Goal: Information Seeking & Learning: Learn about a topic

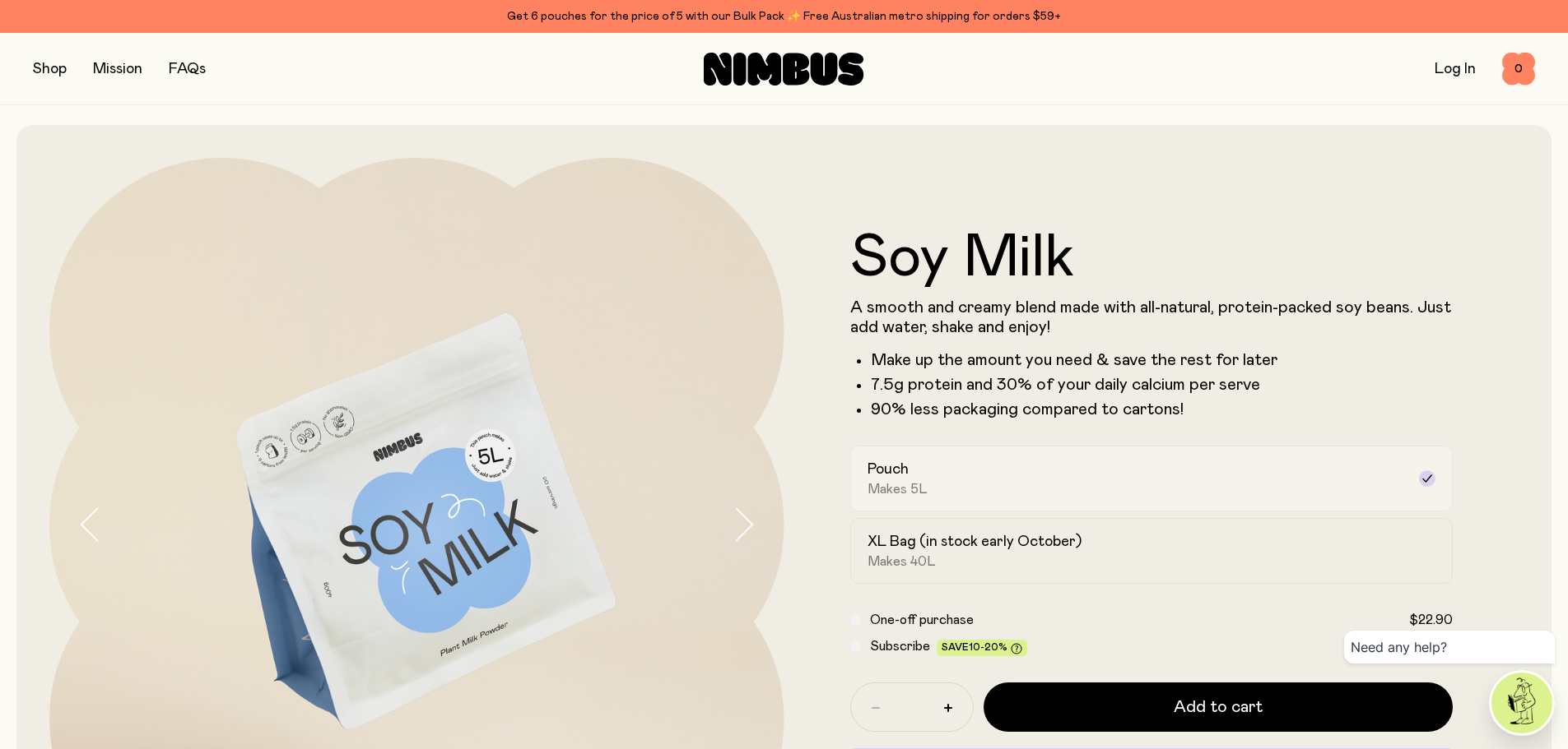
click at [1043, 466] on div "Pouch Makes 5L" at bounding box center [1136, 478] width 539 height 38
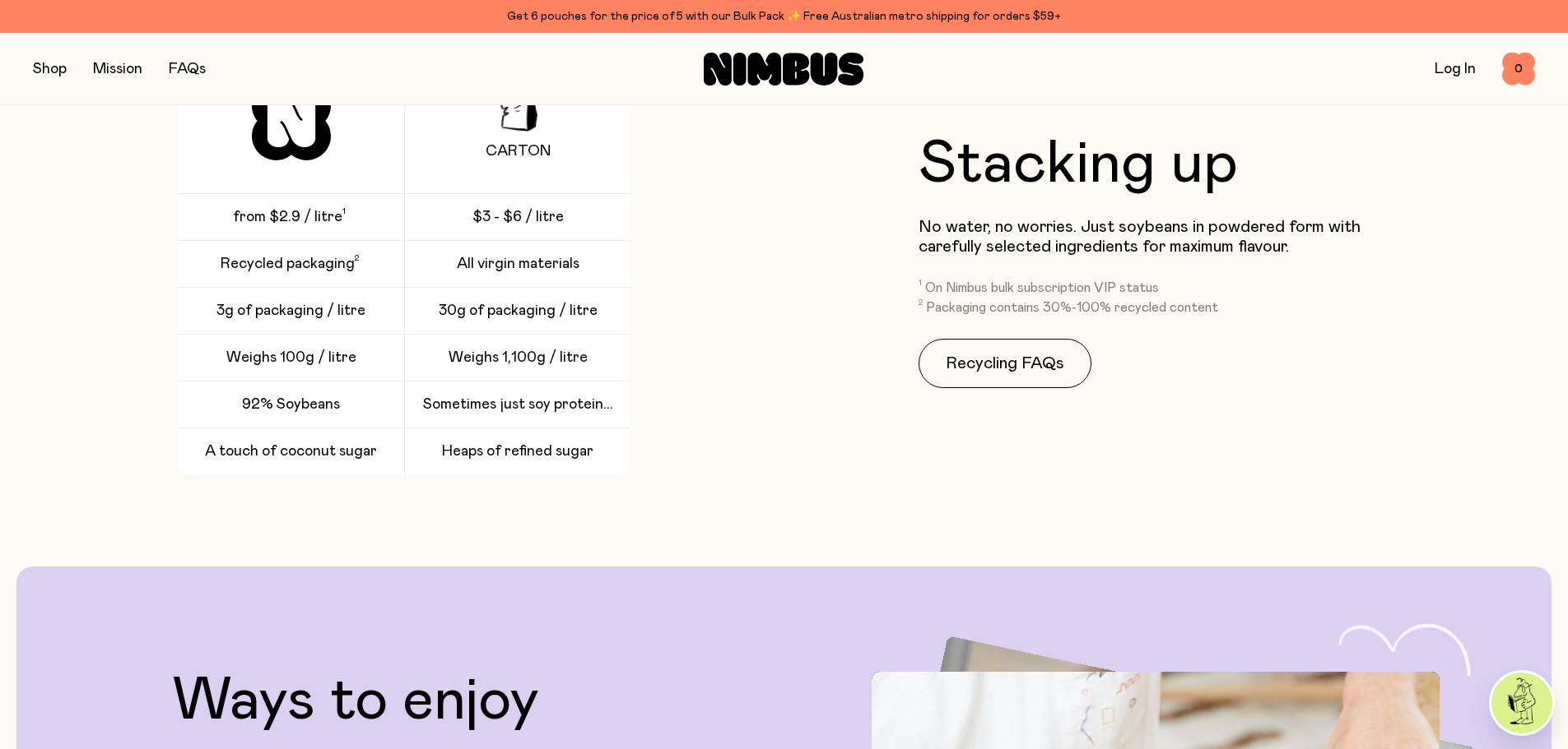
scroll to position [2715, 0]
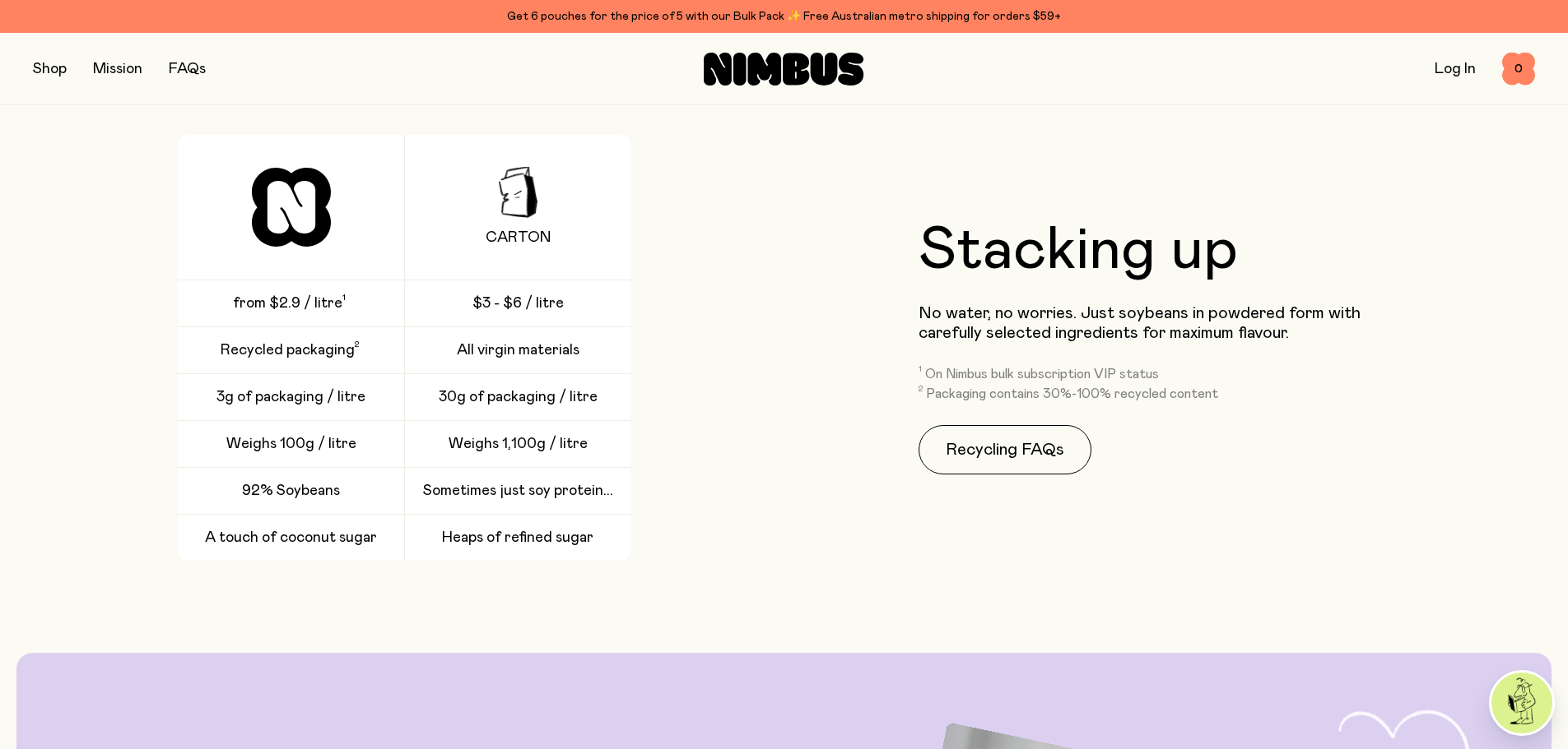
drag, startPoint x: 256, startPoint y: 437, endPoint x: 255, endPoint y: 451, distance: 14.0
click at [255, 451] on span "Weighs 100g / litre" at bounding box center [291, 444] width 130 height 20
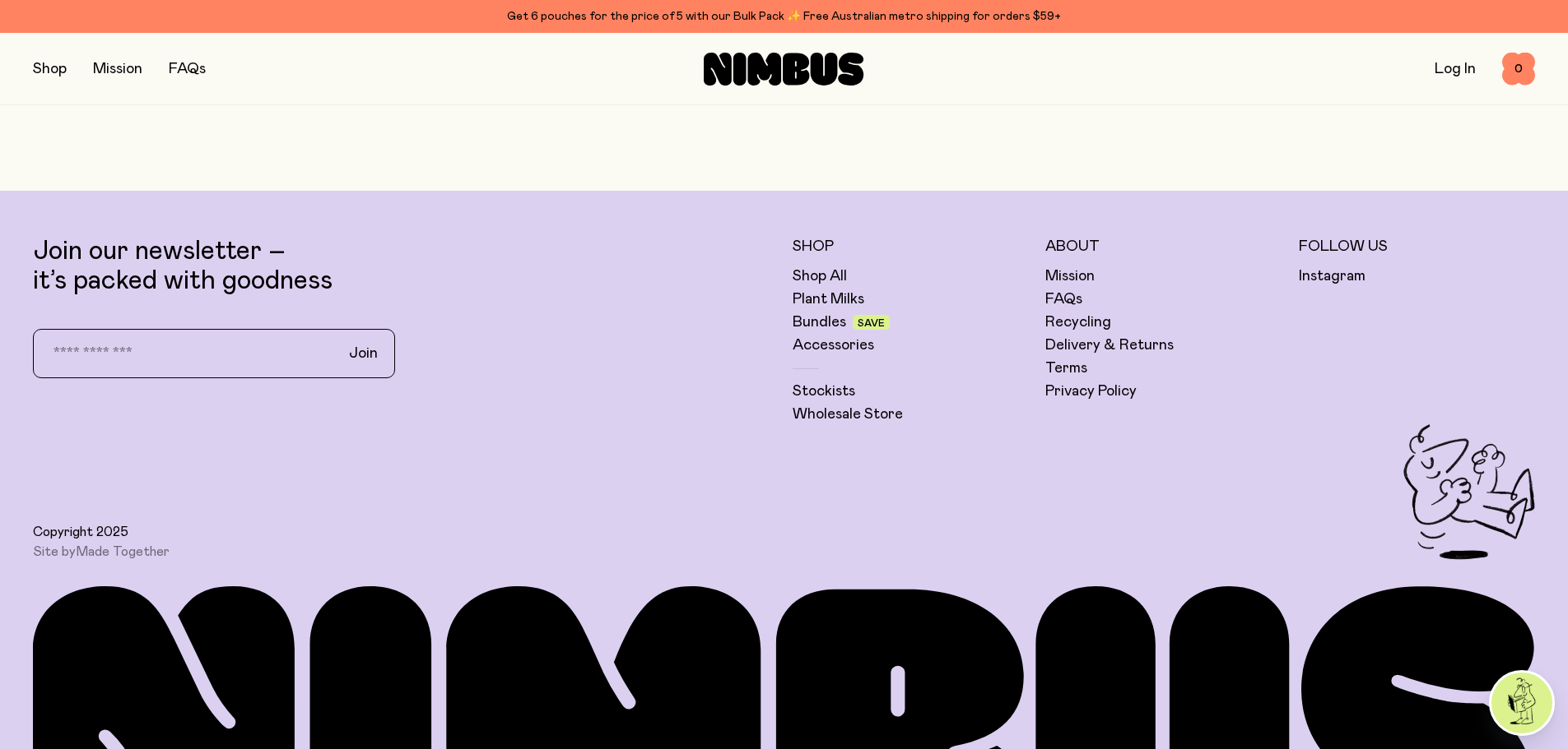
scroll to position [4771, 0]
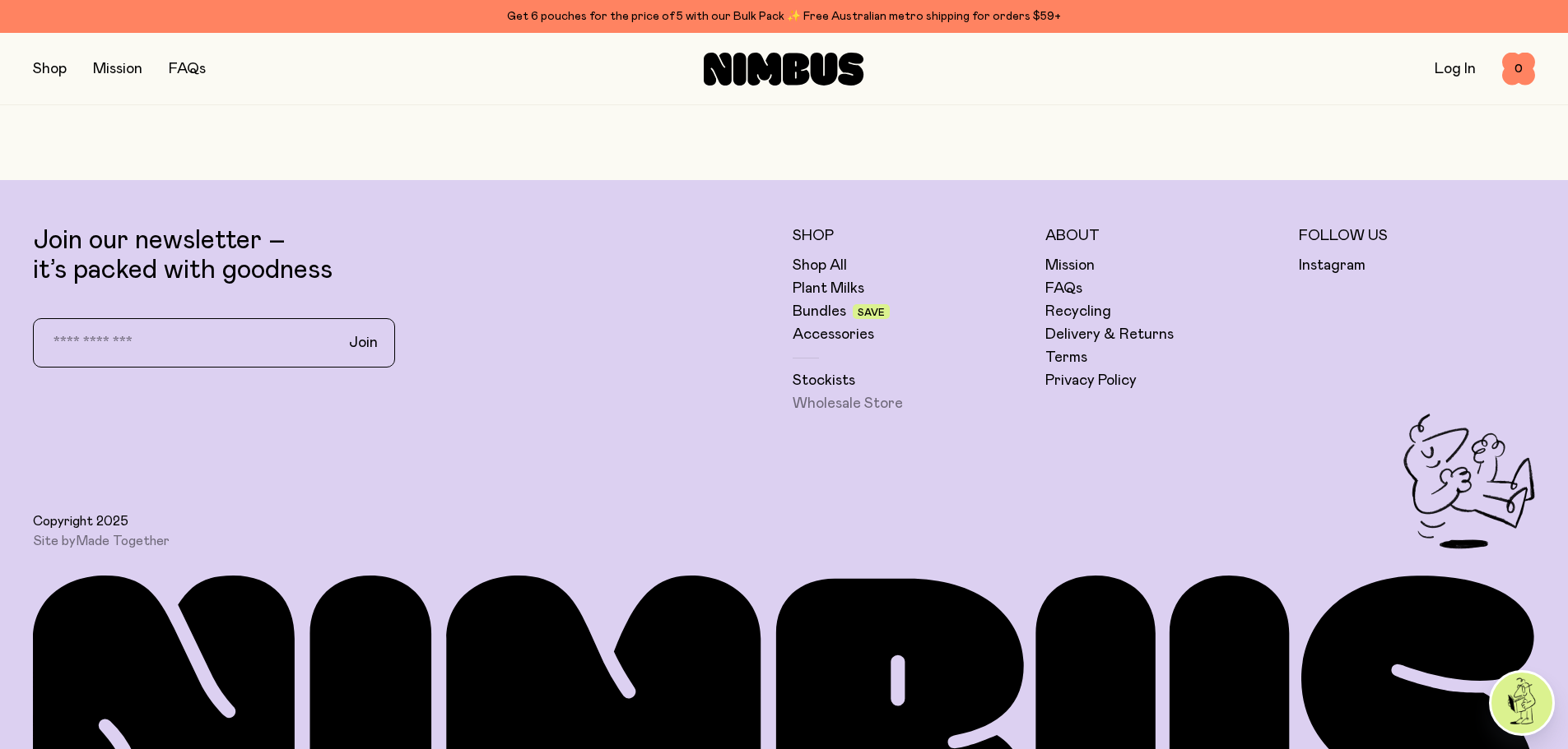
click at [862, 404] on link "Wholesale Store" at bounding box center [848, 404] width 110 height 20
click at [836, 290] on link "Plant Milks" at bounding box center [828, 288] width 72 height 20
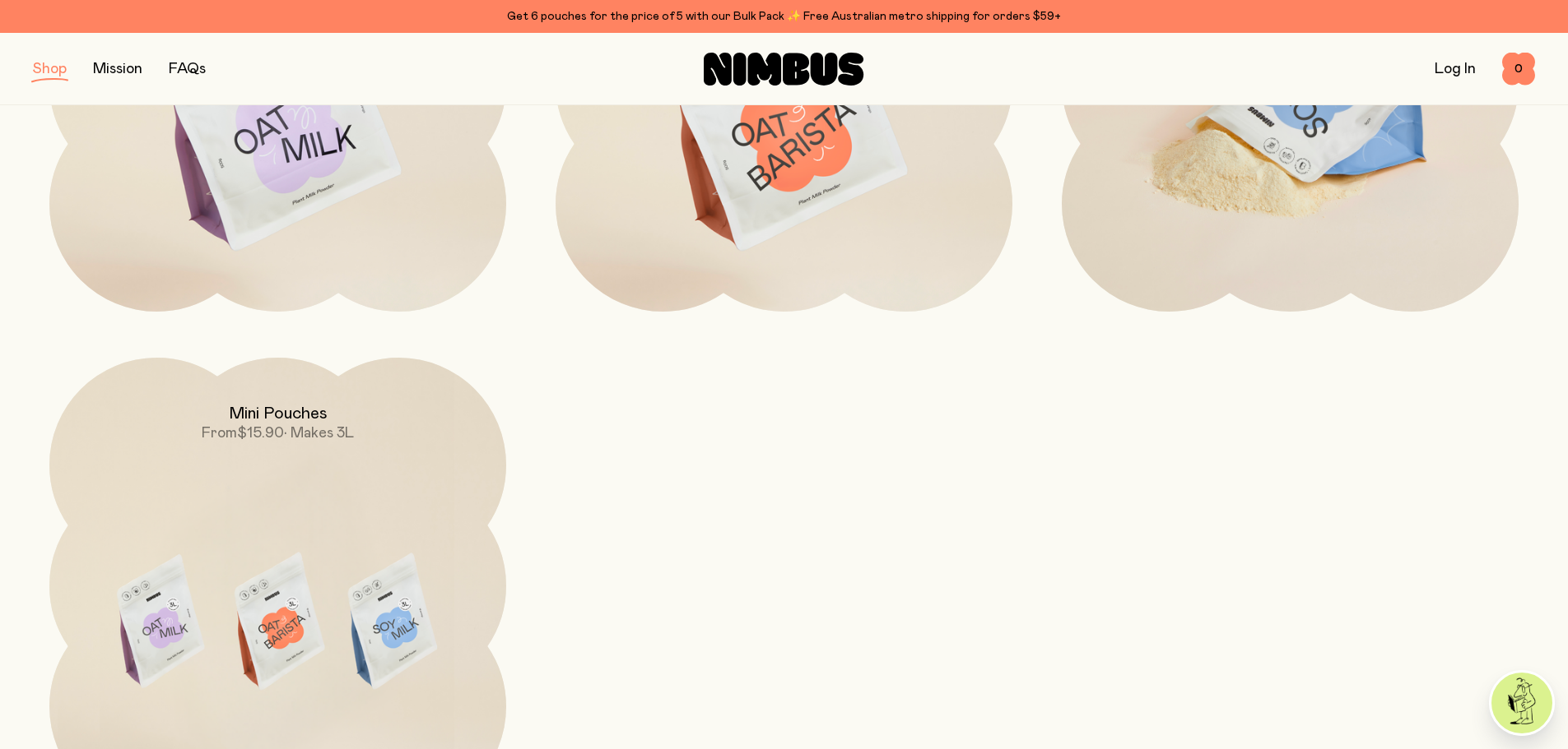
scroll to position [247, 0]
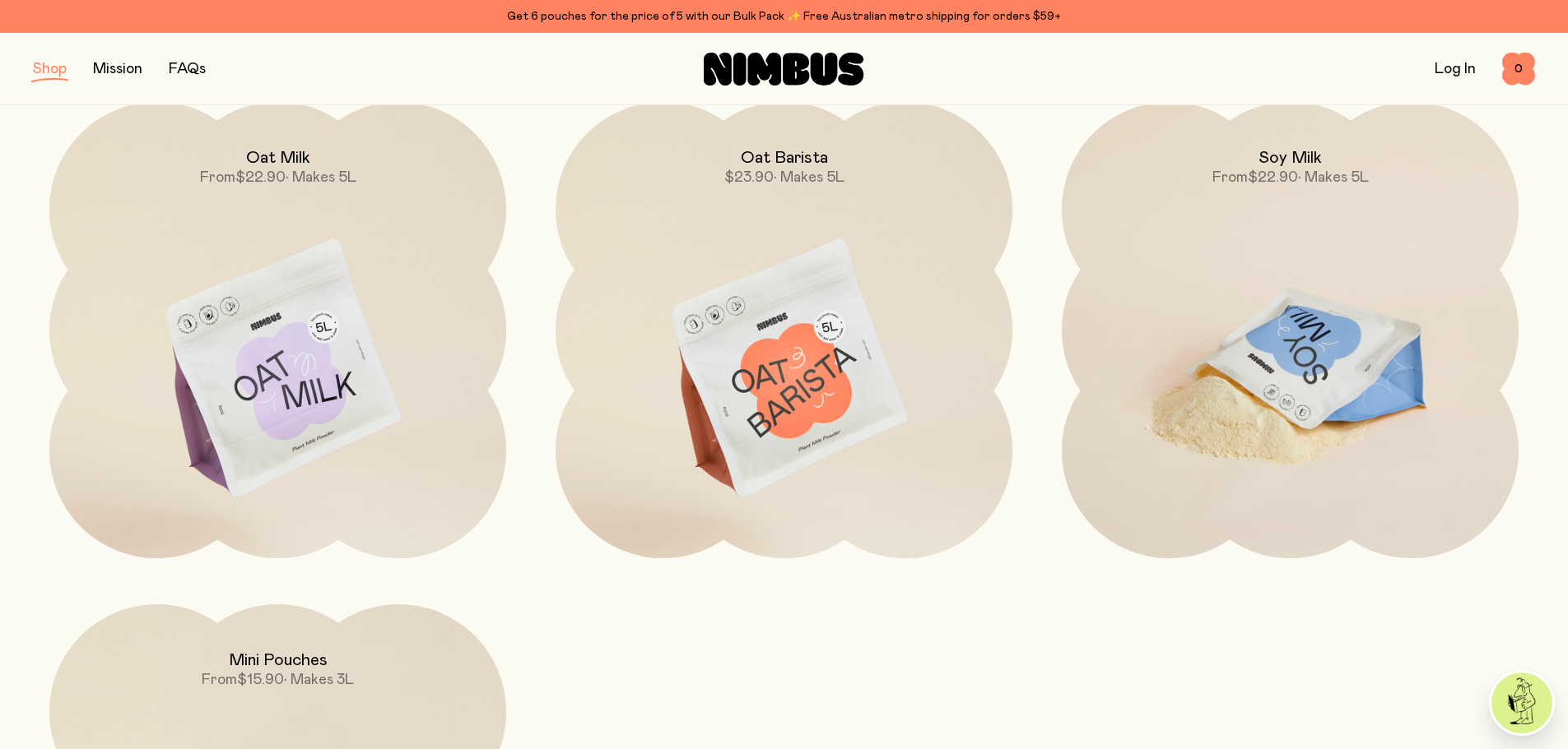
click at [1278, 360] on img at bounding box center [1290, 370] width 456 height 536
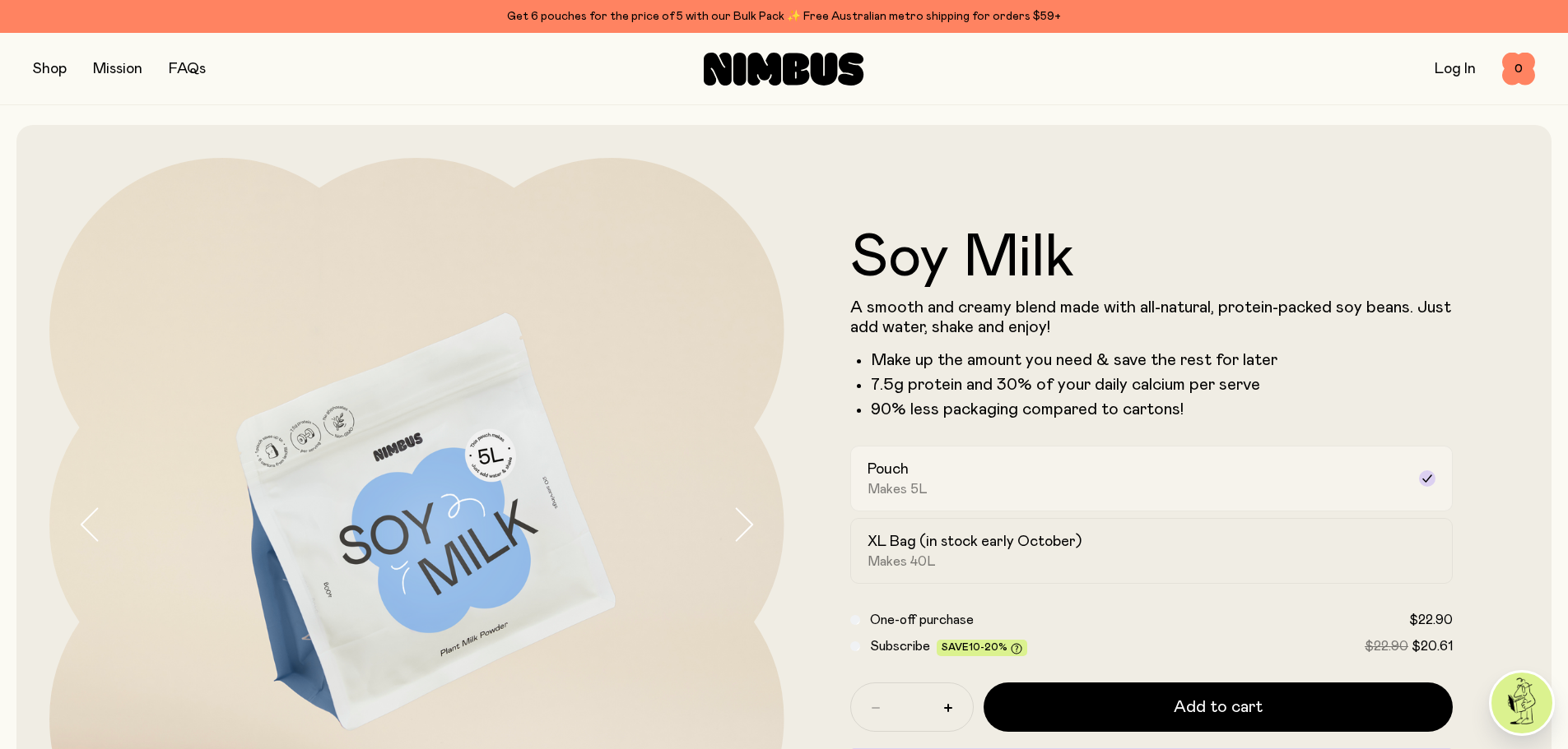
click at [930, 479] on div "Pouch Makes 5L" at bounding box center [1136, 478] width 539 height 38
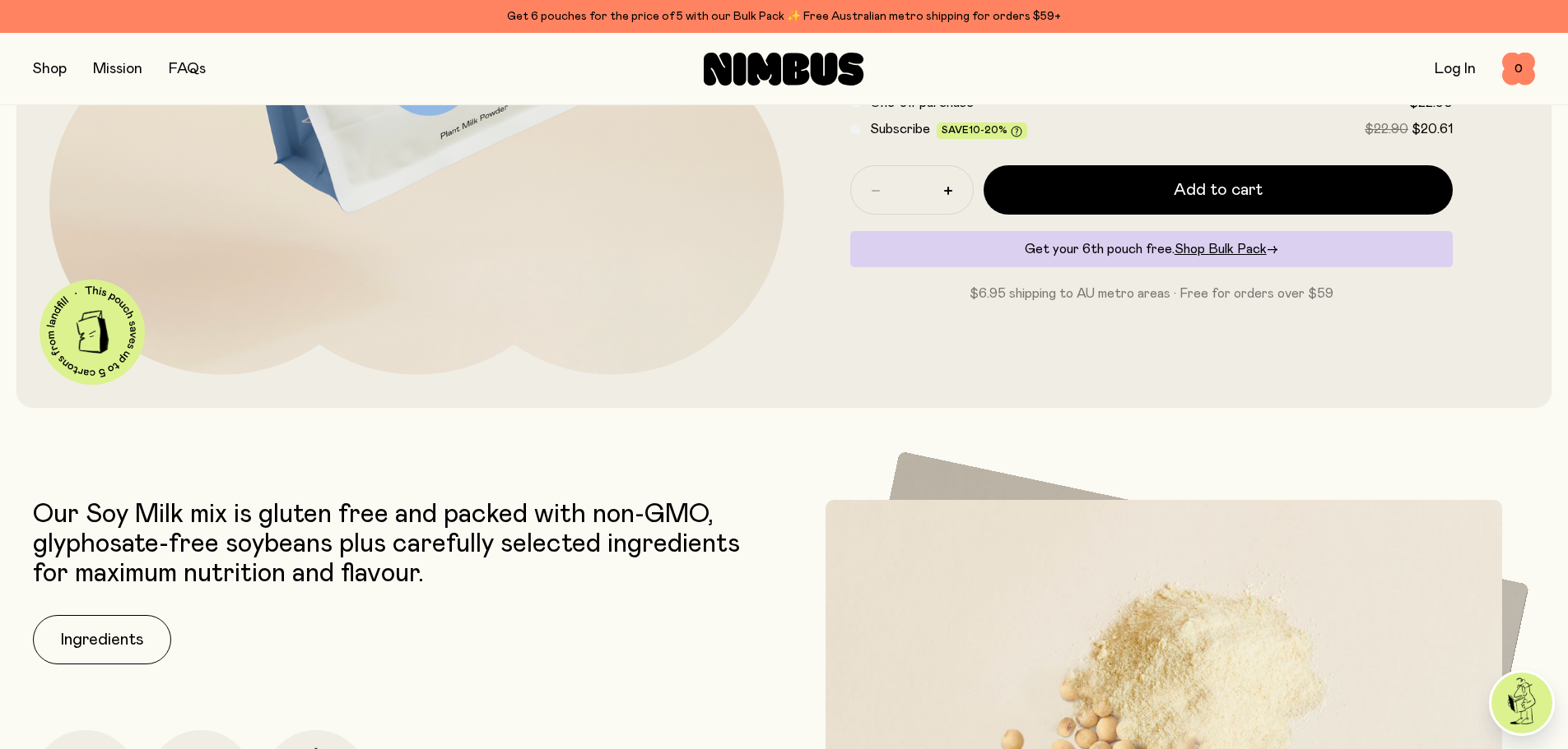
scroll to position [740, 0]
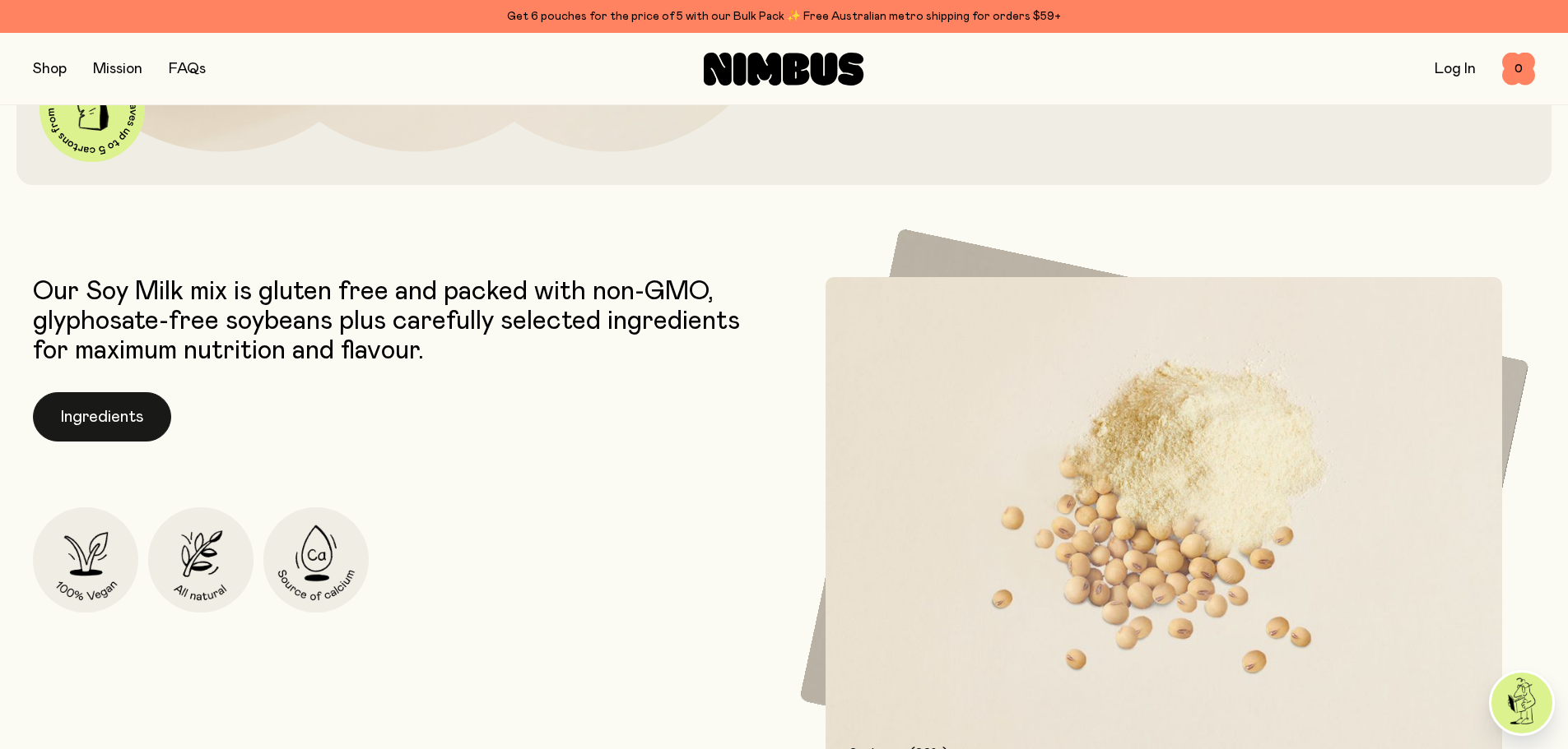
click at [107, 416] on button "Ingredients" at bounding box center [102, 417] width 139 height 50
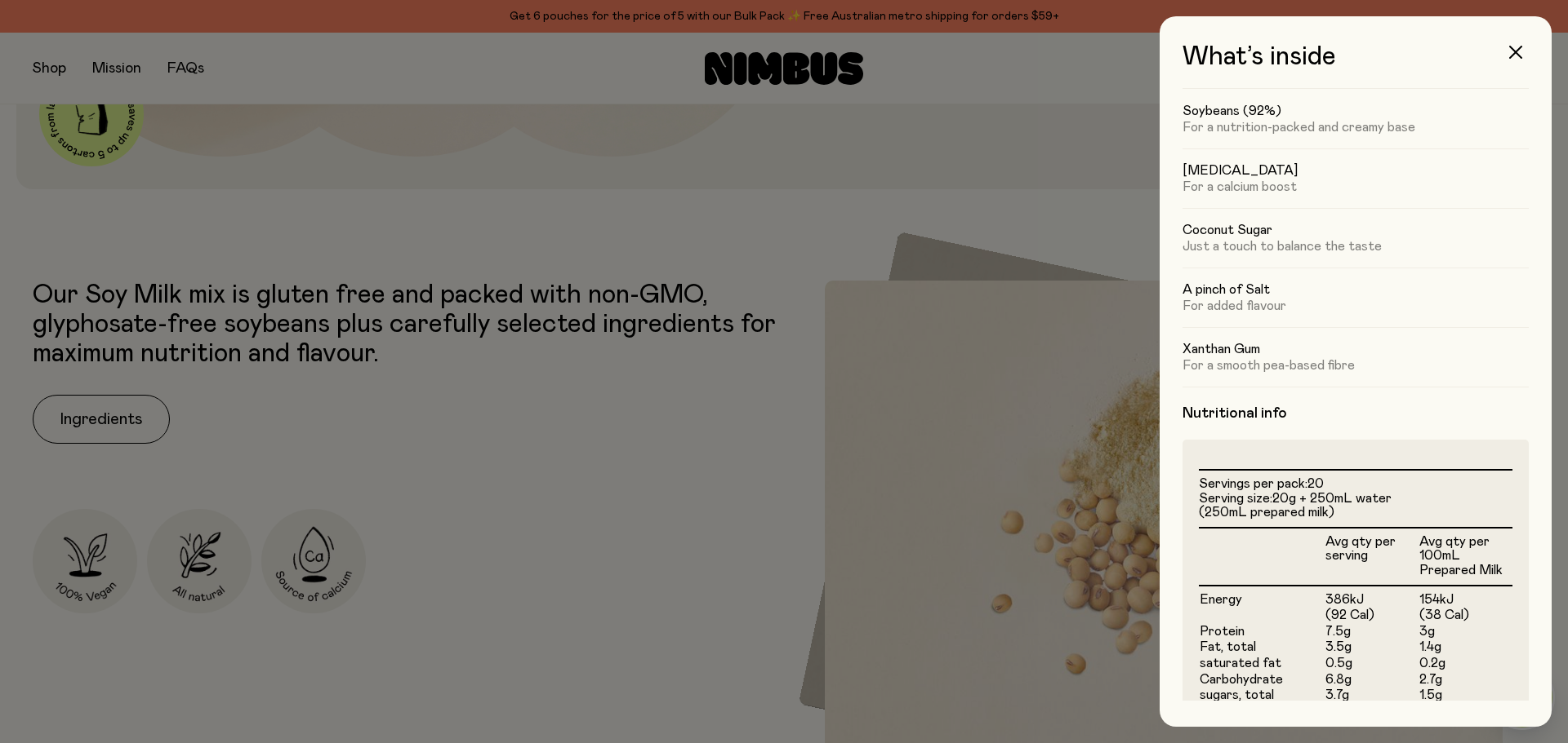
scroll to position [245, 0]
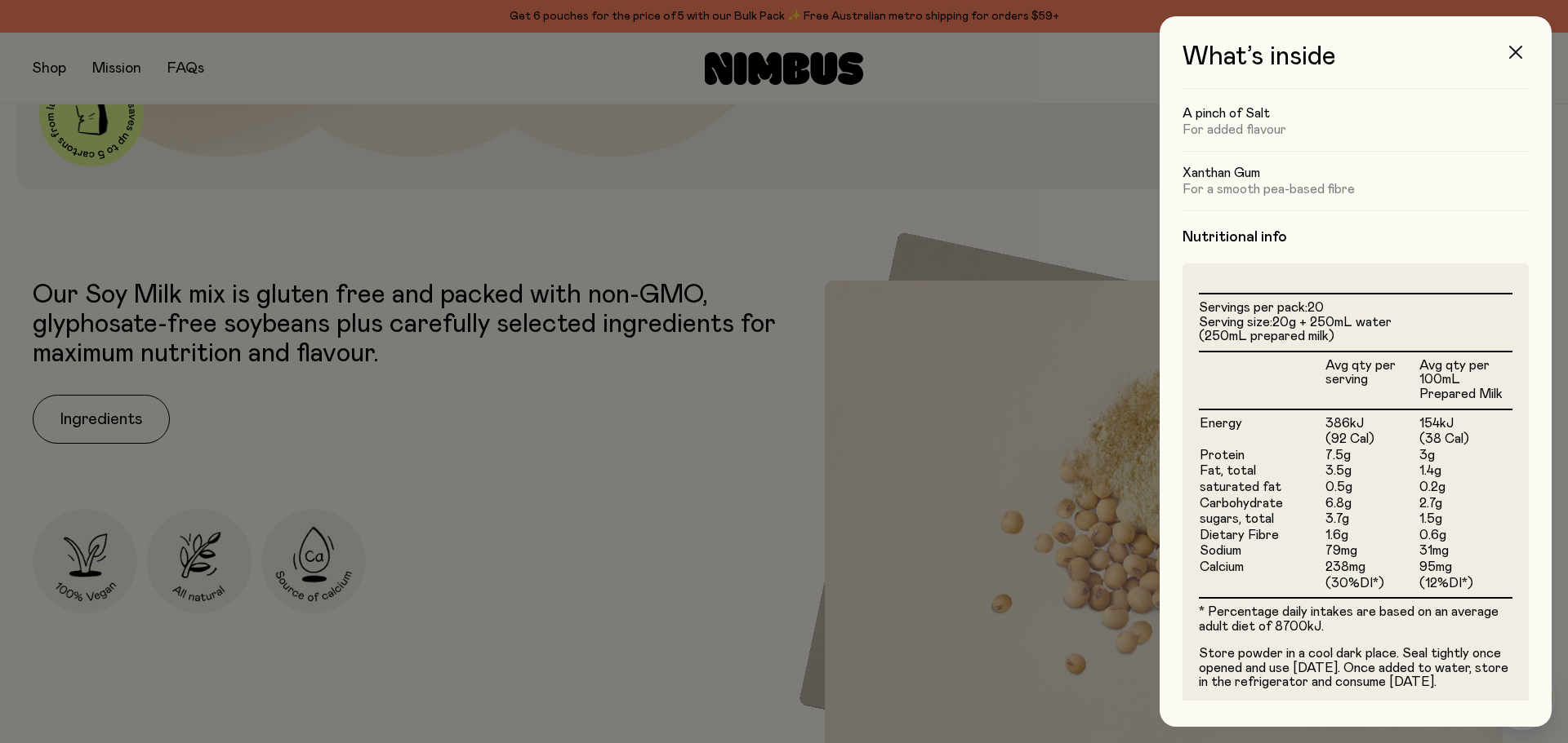
click at [1513, 57] on icon "button" at bounding box center [1515, 52] width 13 height 13
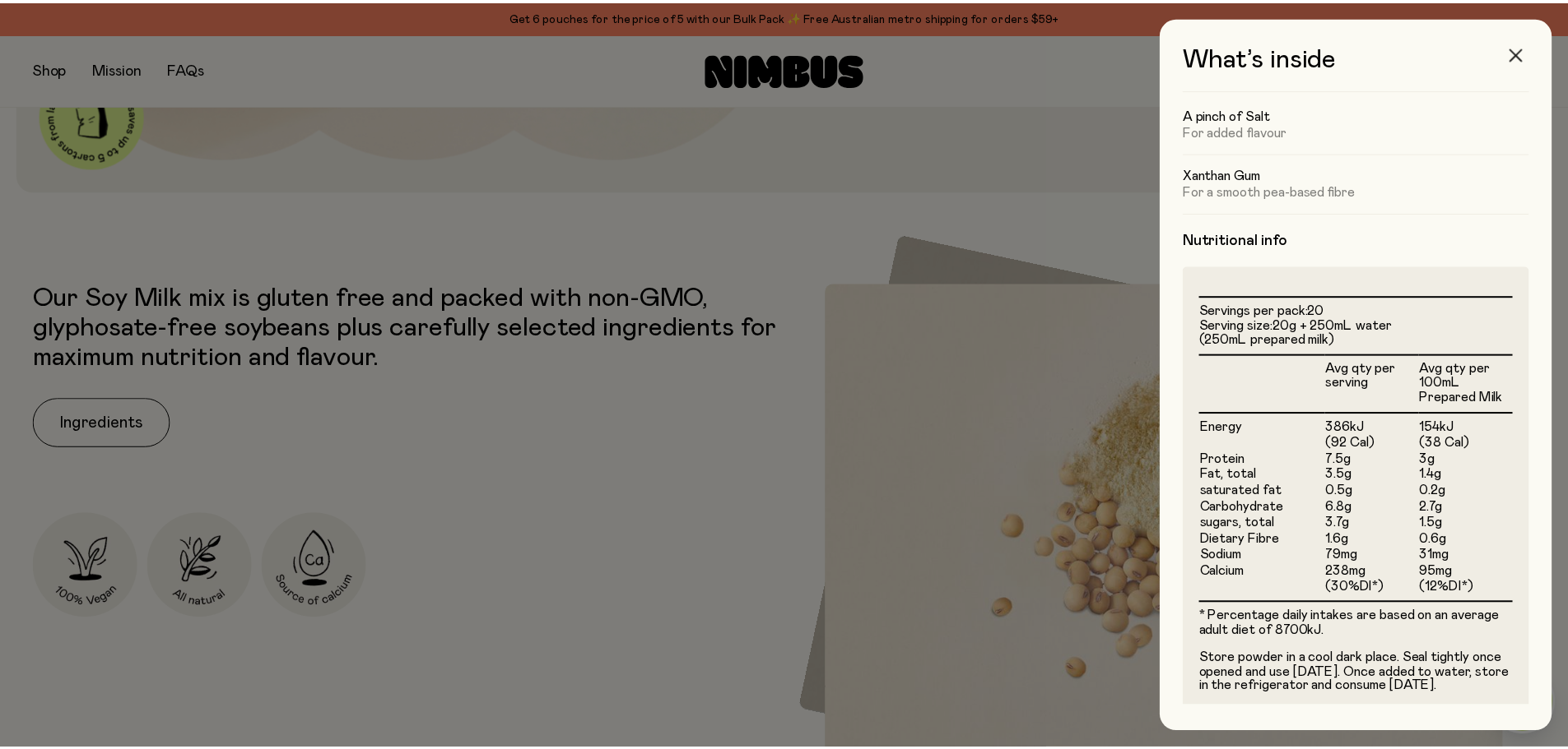
scroll to position [740, 0]
